Goal: Find specific page/section: Find specific page/section

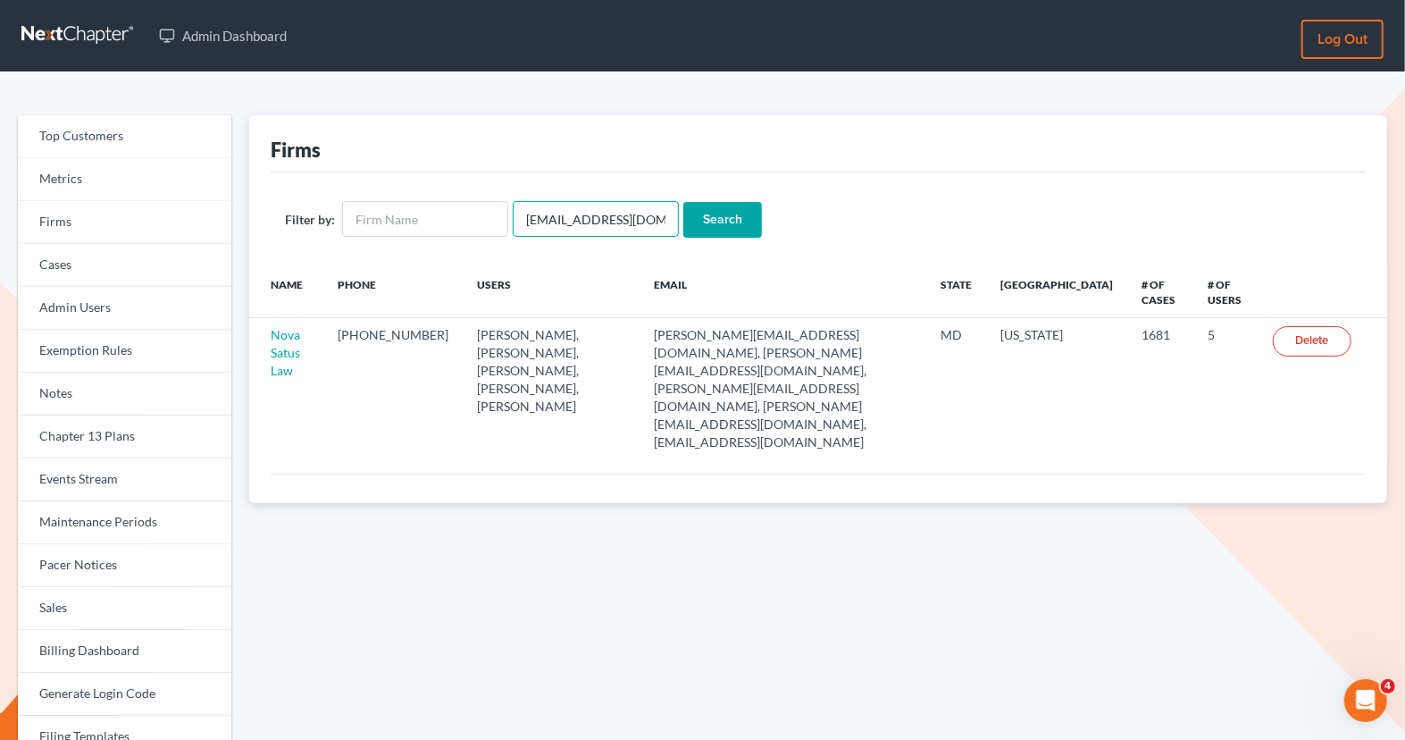
drag, startPoint x: 649, startPoint y: 220, endPoint x: 439, endPoint y: 176, distance: 213.6
click at [439, 176] on div "Filter by: [EMAIL_ADDRESS][DOMAIN_NAME] Search" at bounding box center [818, 219] width 1095 height 94
paste input "bankruptcy@debtshieldlaw"
type input "[EMAIL_ADDRESS][DOMAIN_NAME]"
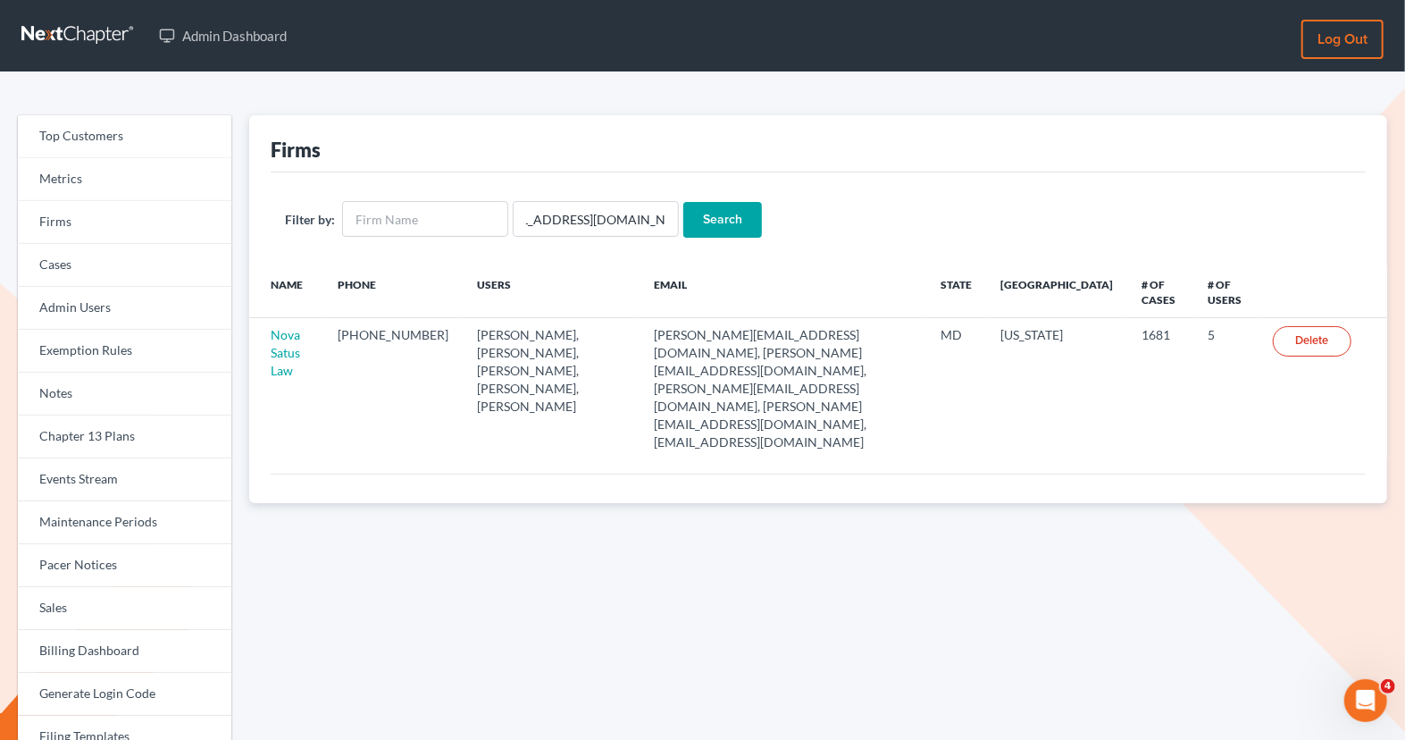
scroll to position [0, 0]
click at [723, 226] on input "Search" at bounding box center [722, 220] width 79 height 36
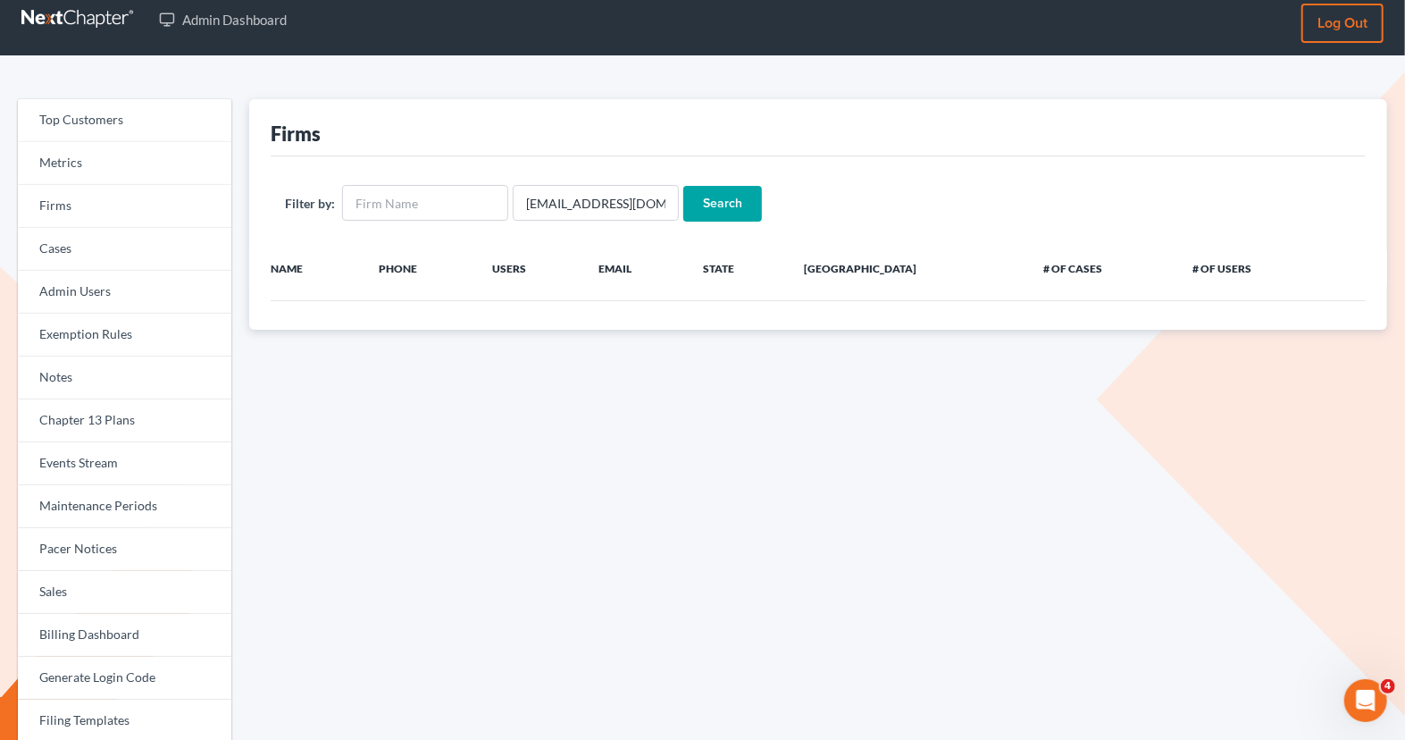
scroll to position [19, 0]
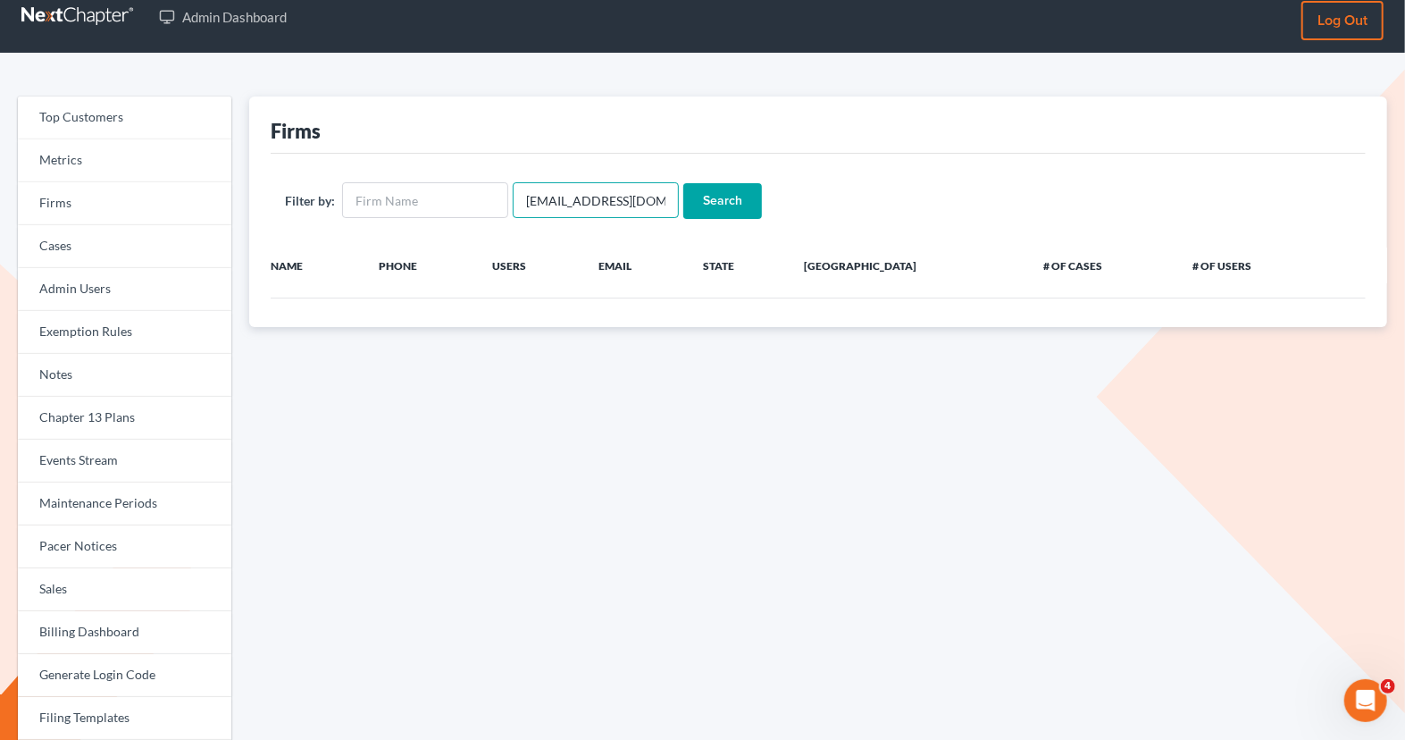
drag, startPoint x: 522, startPoint y: 196, endPoint x: 506, endPoint y: 196, distance: 16.1
click at [506, 196] on form "Filter by: bankruptcy@debtshieldlaw.com Search" at bounding box center [818, 200] width 1067 height 37
click at [744, 201] on input "Search" at bounding box center [722, 201] width 79 height 36
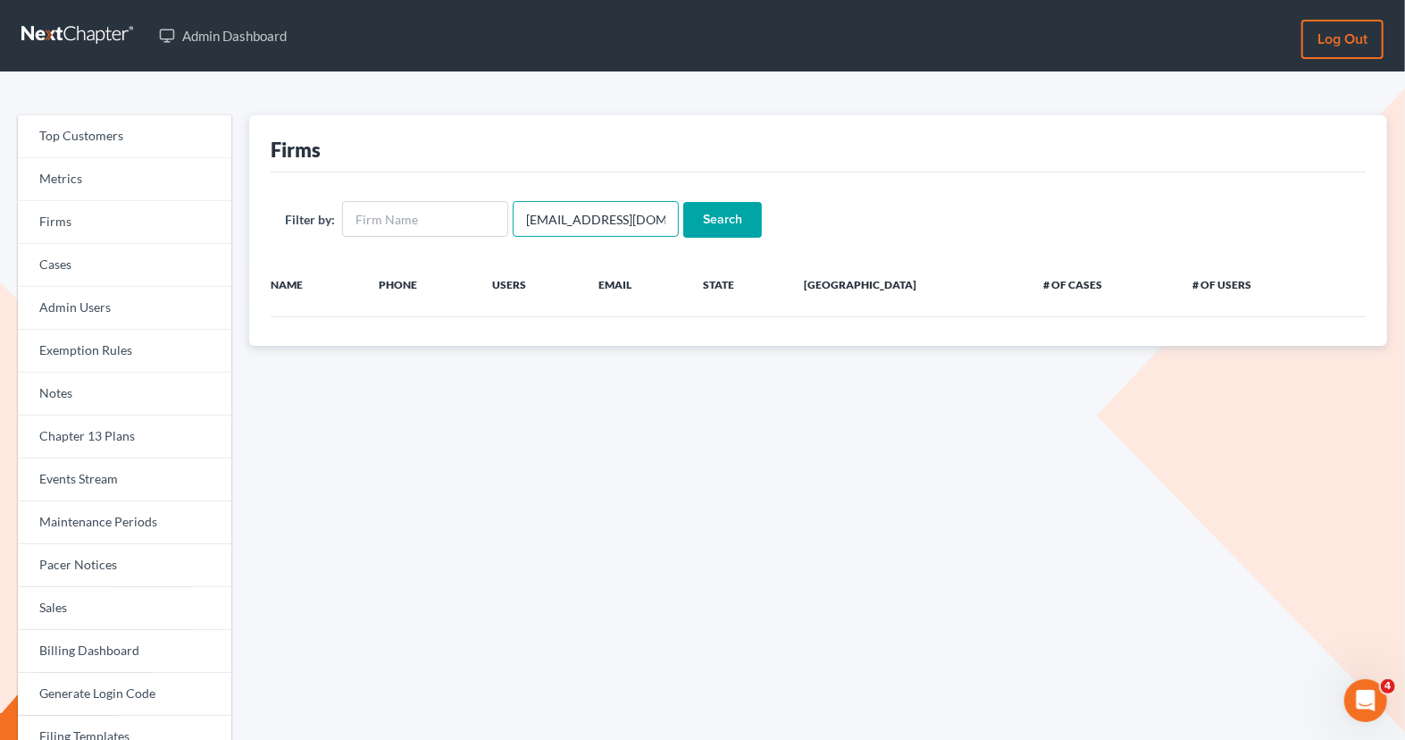
scroll to position [0, 39]
drag, startPoint x: 516, startPoint y: 216, endPoint x: 713, endPoint y: 236, distance: 197.5
click at [710, 236] on form "Filter by: [EMAIL_ADDRESS][DOMAIN_NAME] Search" at bounding box center [818, 219] width 1067 height 37
click at [456, 231] on input "text" at bounding box center [425, 219] width 166 height 36
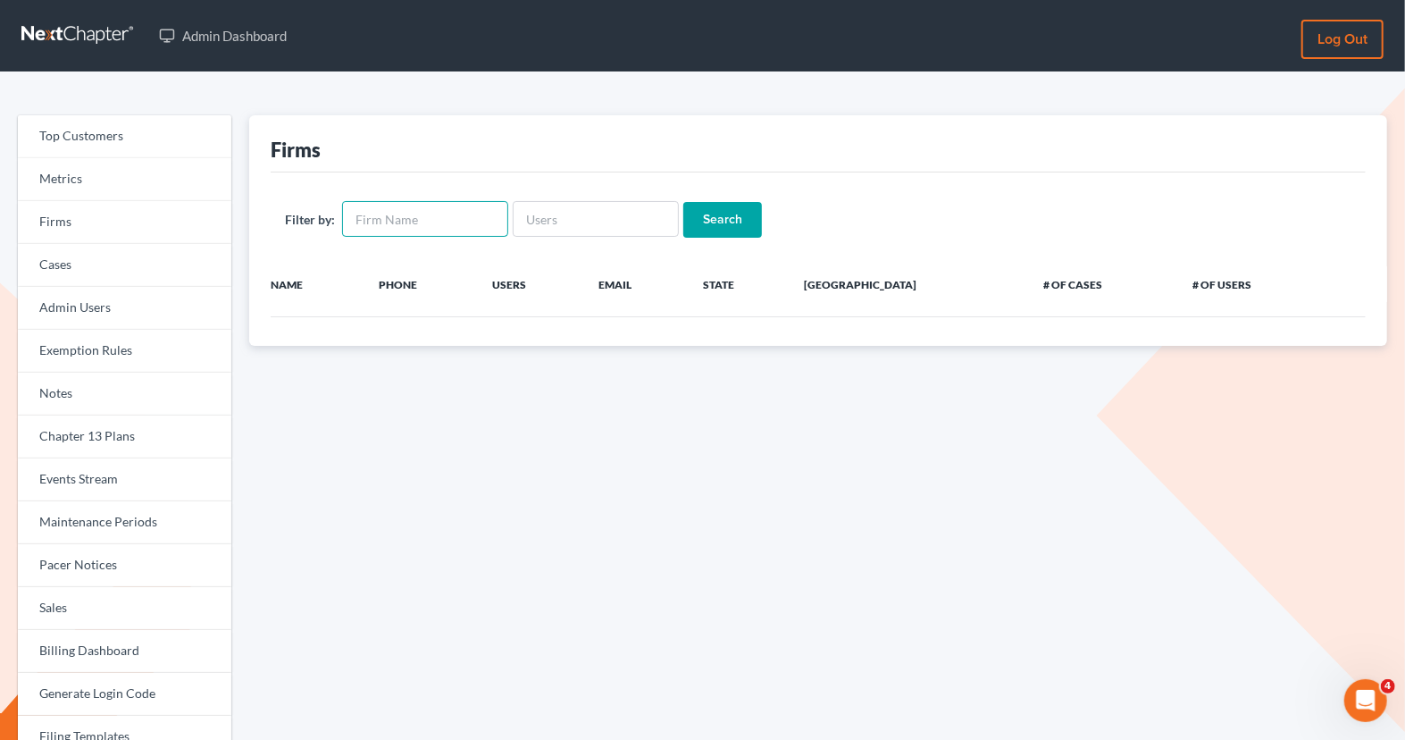
paste input "DEBT SHIELD LAW"
type input "DEBT SHIELD LAW"
click at [705, 217] on input "Search" at bounding box center [722, 220] width 79 height 36
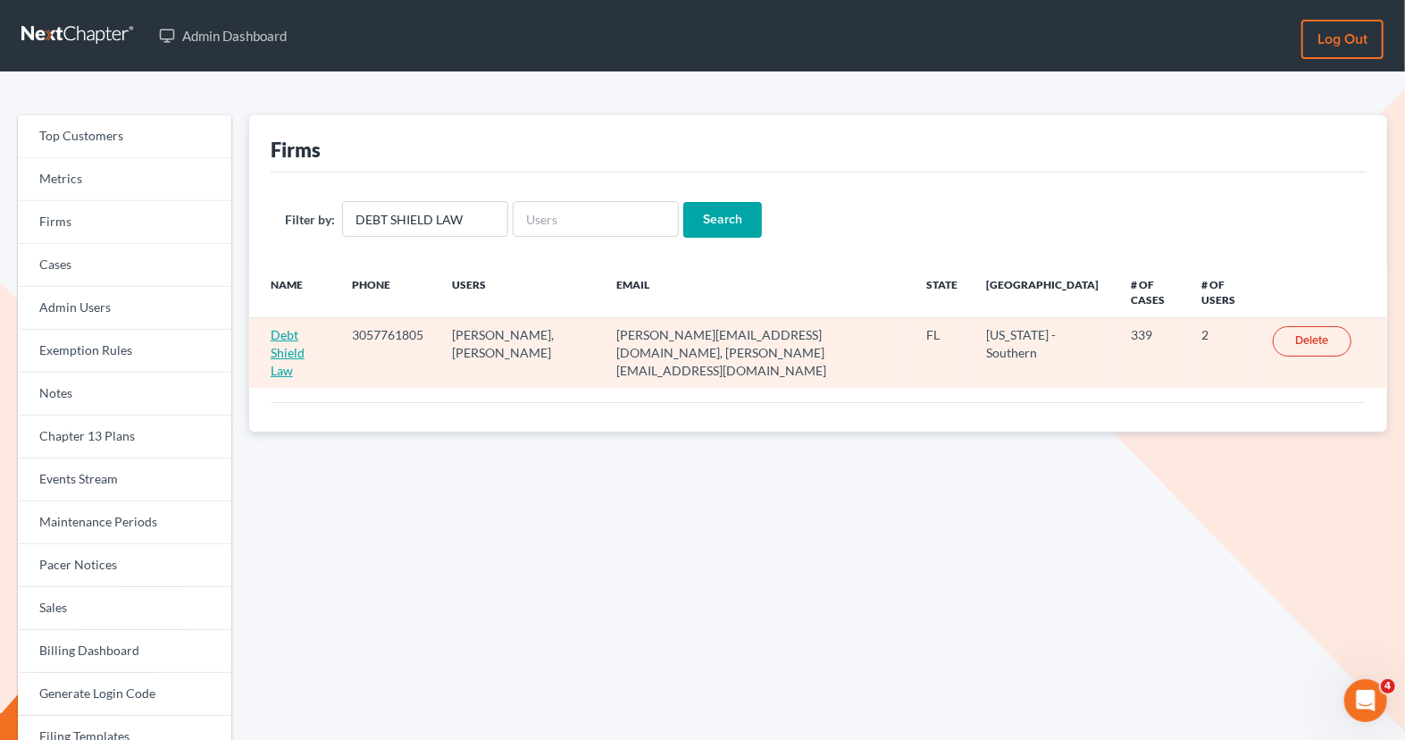
click at [305, 331] on link "Debt Shield Law" at bounding box center [288, 352] width 34 height 51
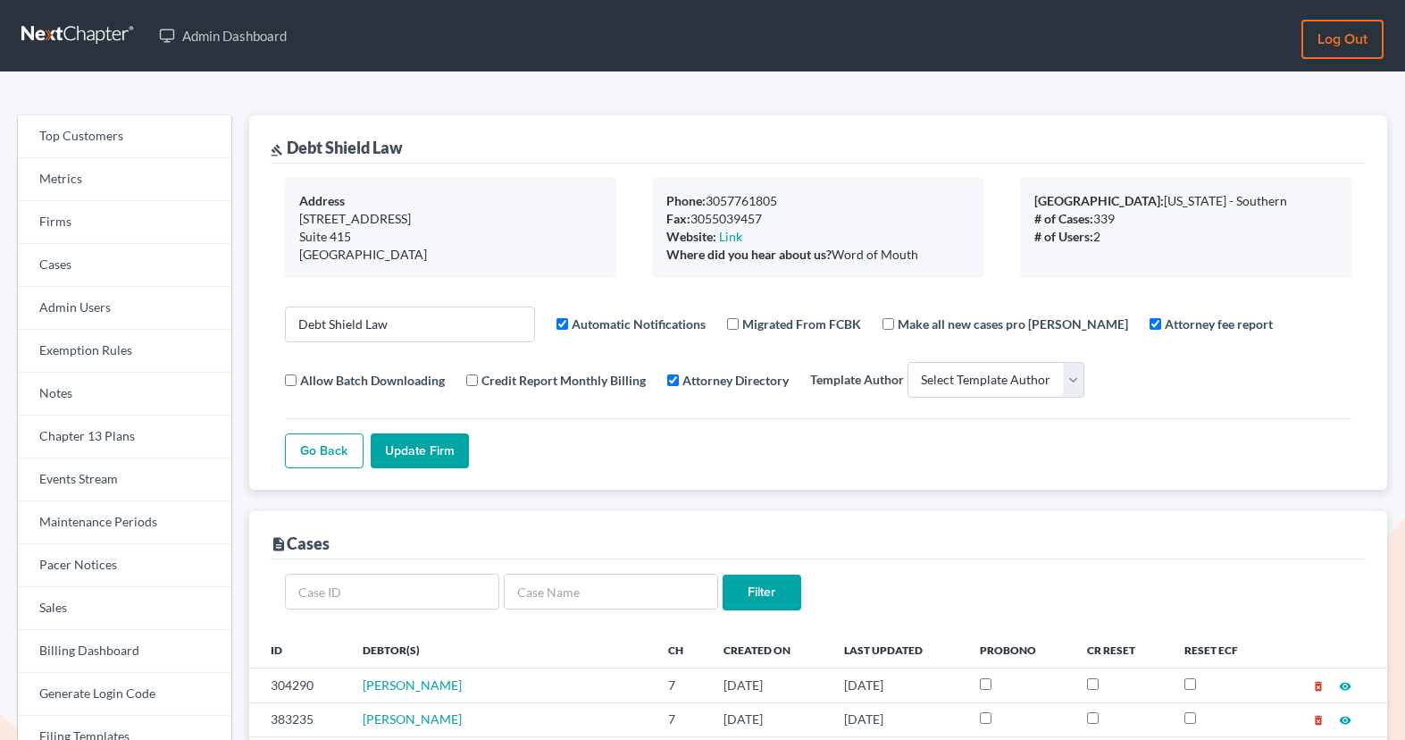
select select
